Goal: Information Seeking & Learning: Learn about a topic

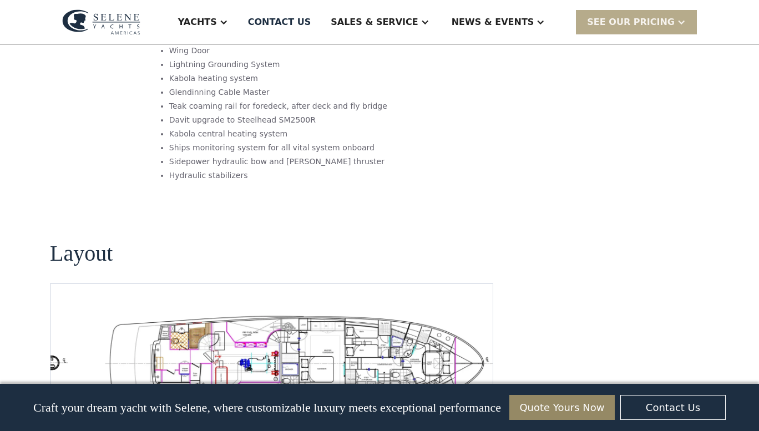
scroll to position [1942, 0]
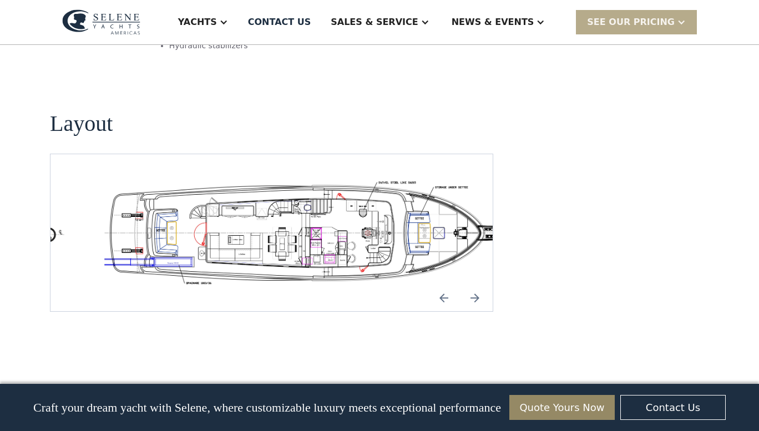
click at [444, 285] on img "Previous slide" at bounding box center [444, 298] width 27 height 27
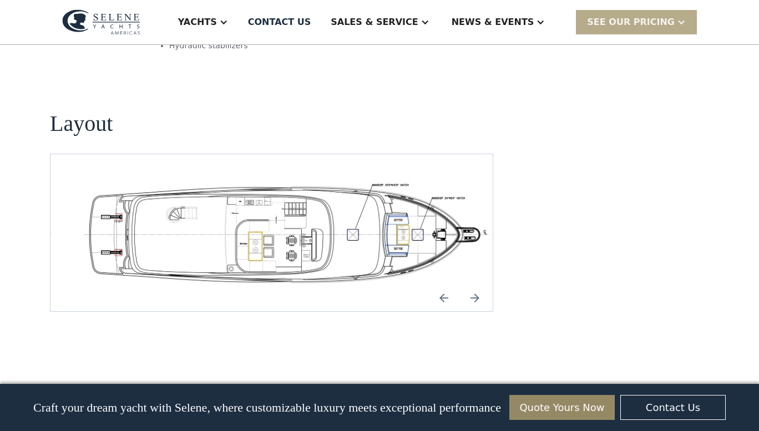
click at [444, 285] on img "Previous slide" at bounding box center [444, 298] width 27 height 27
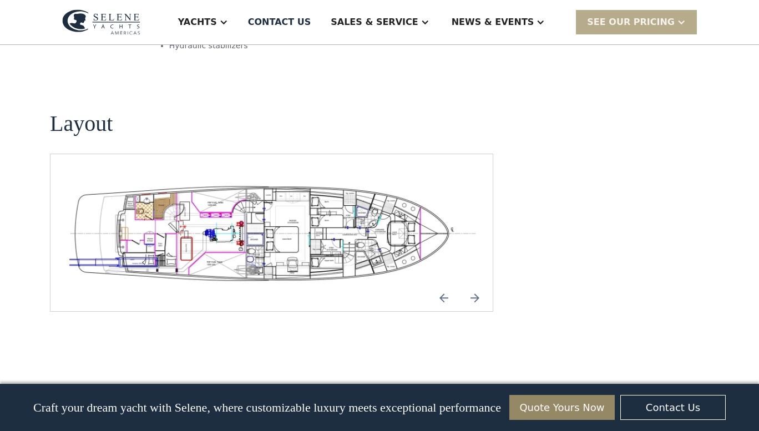
click at [225, 215] on img "open lightbox" at bounding box center [271, 232] width 425 height 103
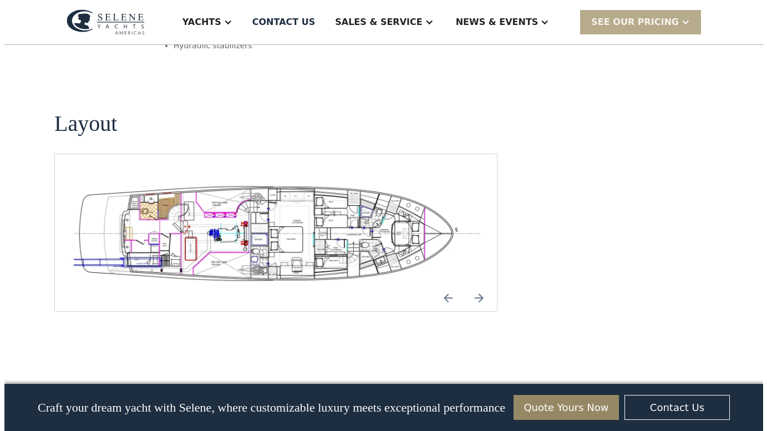
scroll to position [1932, 0]
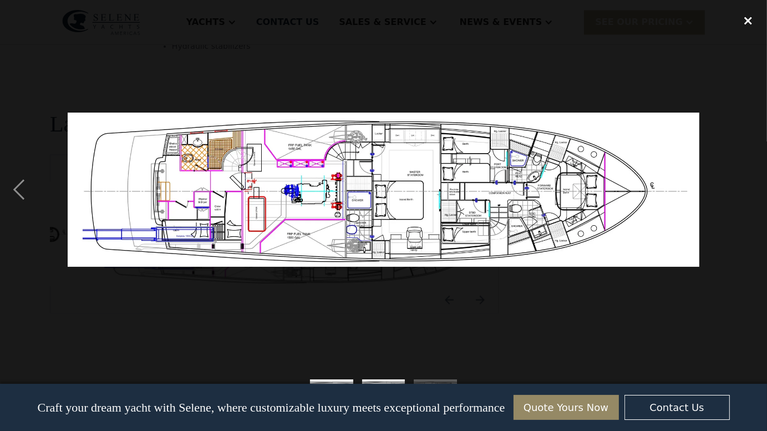
click at [751, 23] on div "close lightbox" at bounding box center [749, 21] width 38 height 24
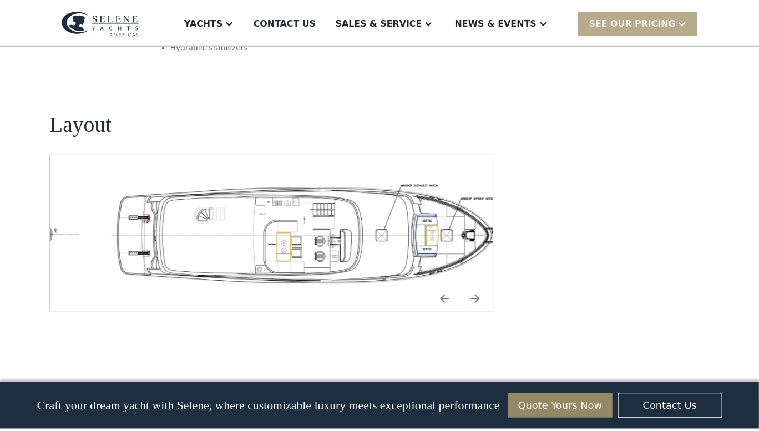
scroll to position [1942, 0]
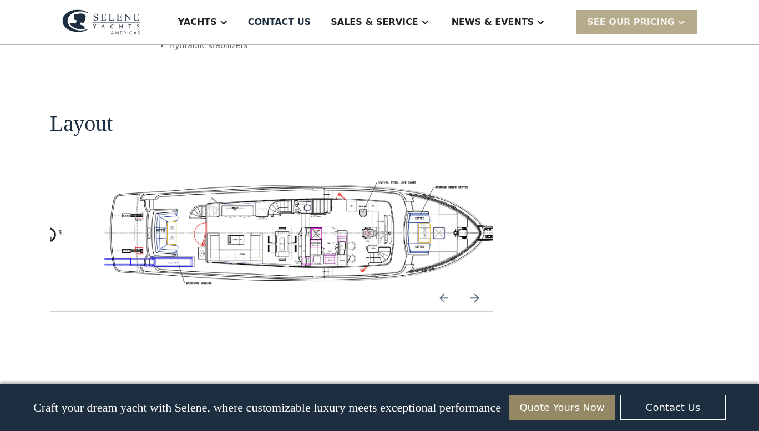
click at [442, 285] on img "Previous slide" at bounding box center [444, 298] width 27 height 27
click at [322, 208] on img "open lightbox" at bounding box center [306, 233] width 425 height 104
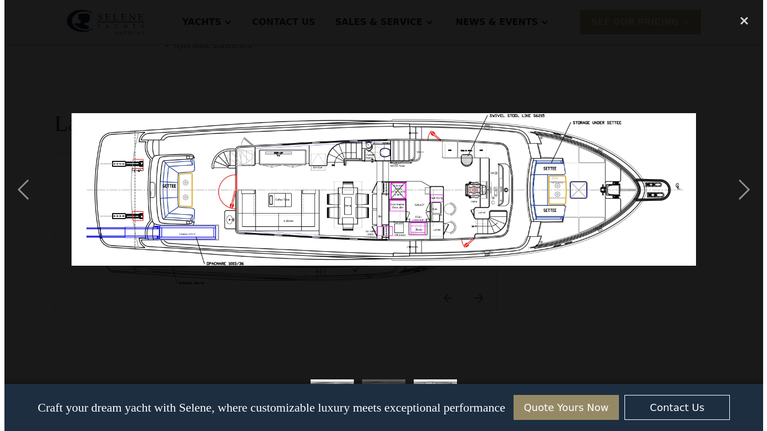
scroll to position [1932, 0]
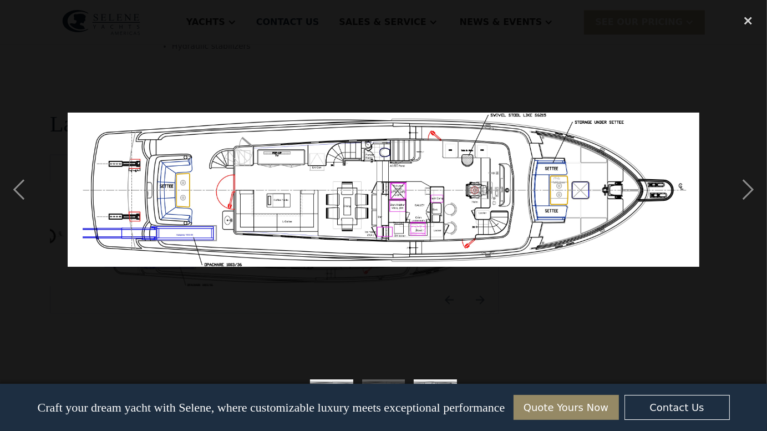
click at [513, 321] on div at bounding box center [383, 190] width 767 height 362
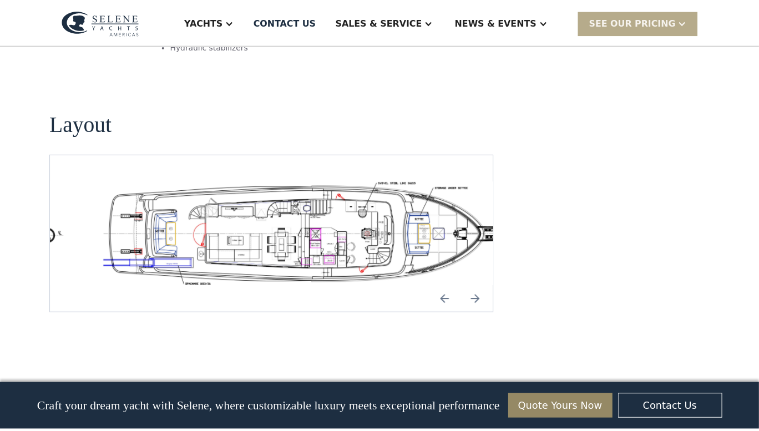
scroll to position [1942, 0]
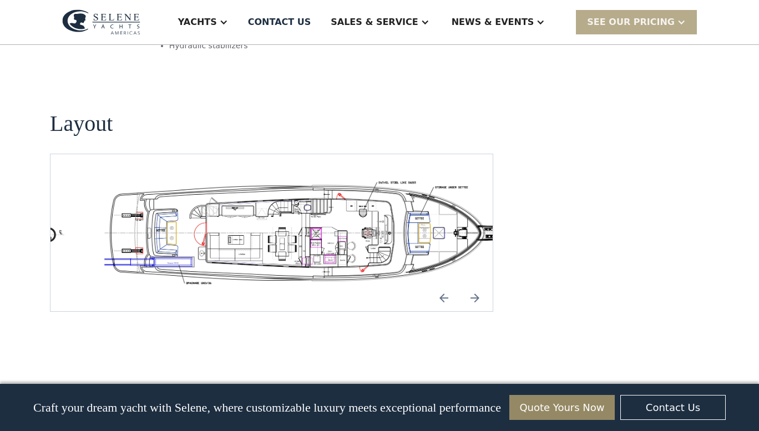
click at [477, 285] on img "Next slide" at bounding box center [475, 298] width 27 height 27
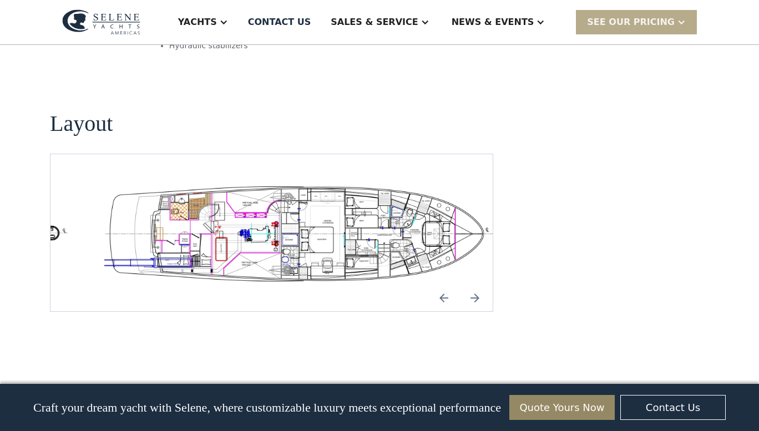
click at [477, 285] on img "Next slide" at bounding box center [475, 298] width 27 height 27
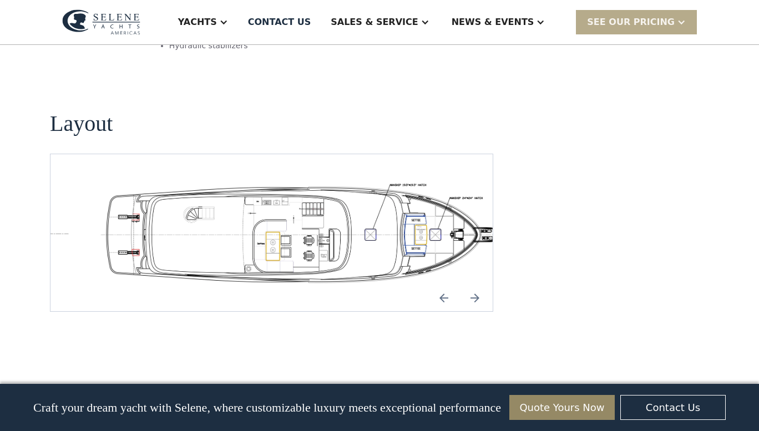
click at [477, 285] on img "Next slide" at bounding box center [475, 298] width 27 height 27
